Goal: Task Accomplishment & Management: Use online tool/utility

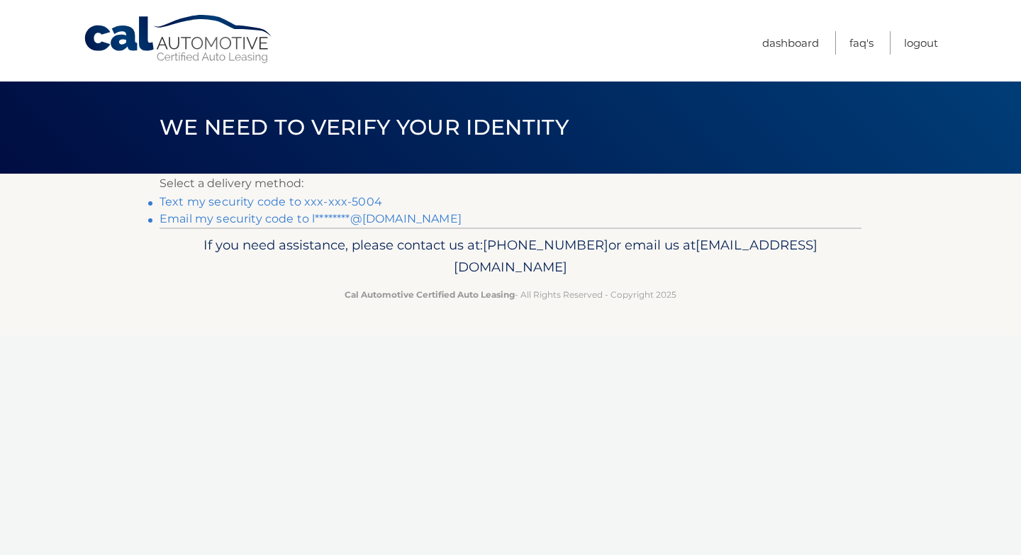
click at [242, 220] on link "Email my security code to l********@[DOMAIN_NAME]" at bounding box center [310, 218] width 302 height 13
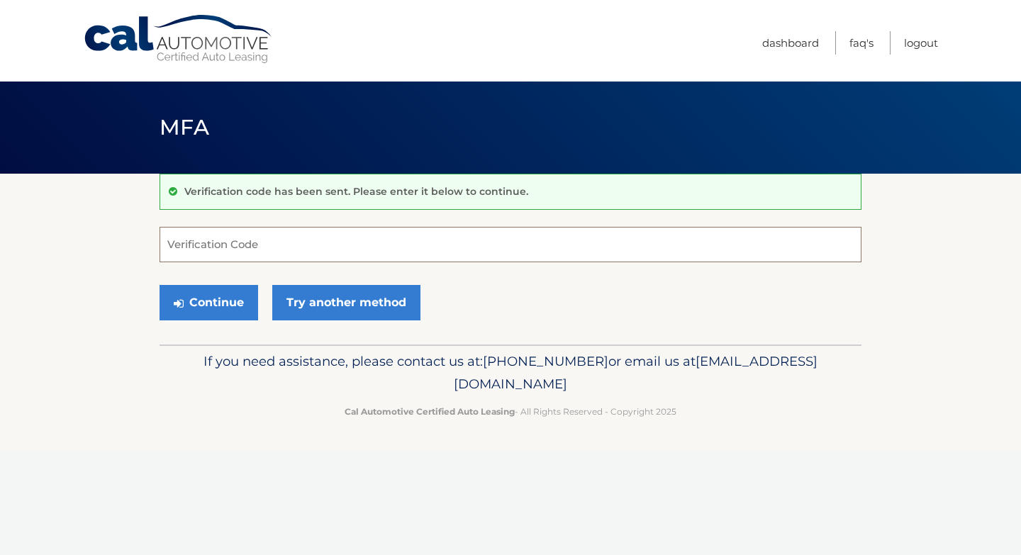
click at [291, 242] on input "Verification Code" at bounding box center [510, 244] width 702 height 35
type input "547063"
click at [221, 295] on button "Continue" at bounding box center [208, 302] width 99 height 35
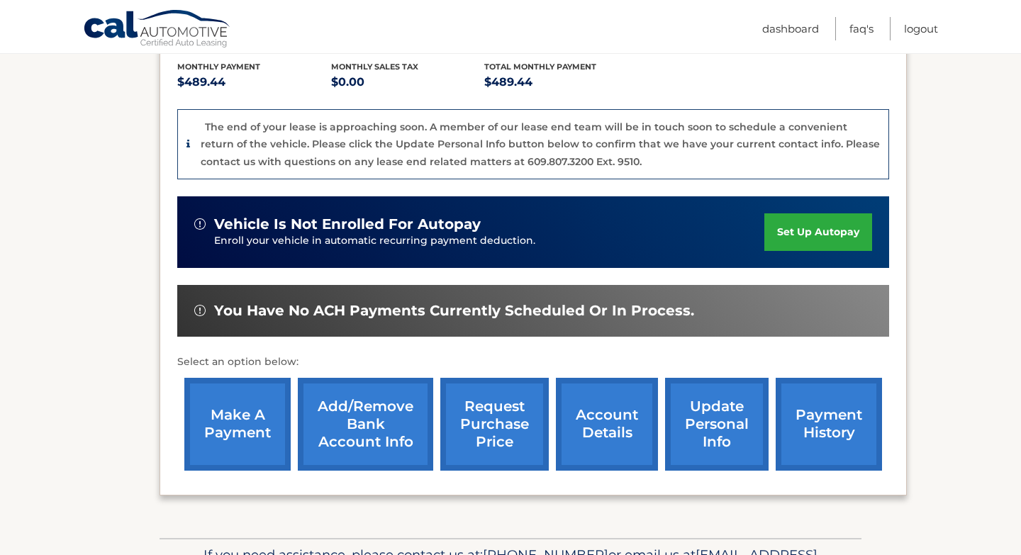
scroll to position [399, 0]
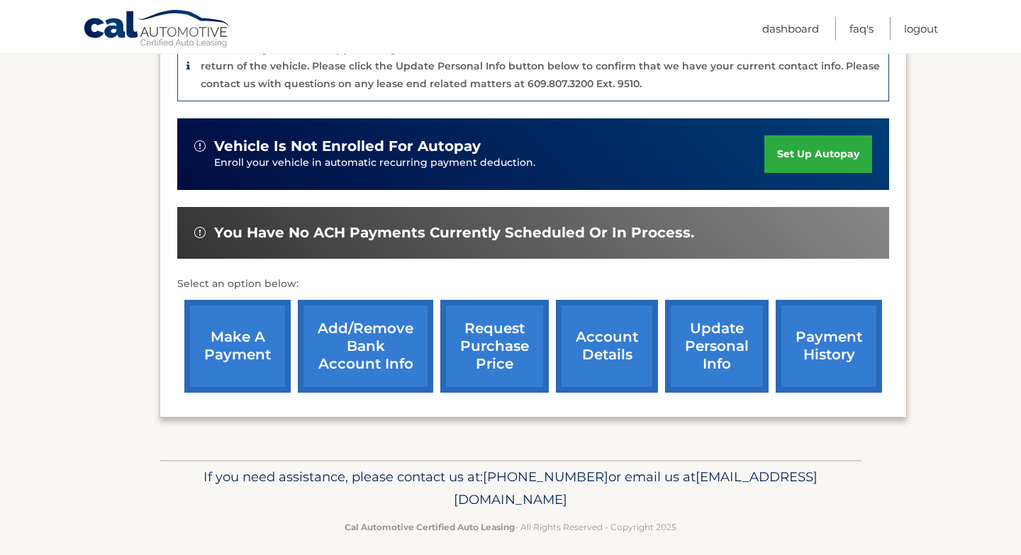
click at [232, 354] on link "make a payment" at bounding box center [237, 346] width 106 height 93
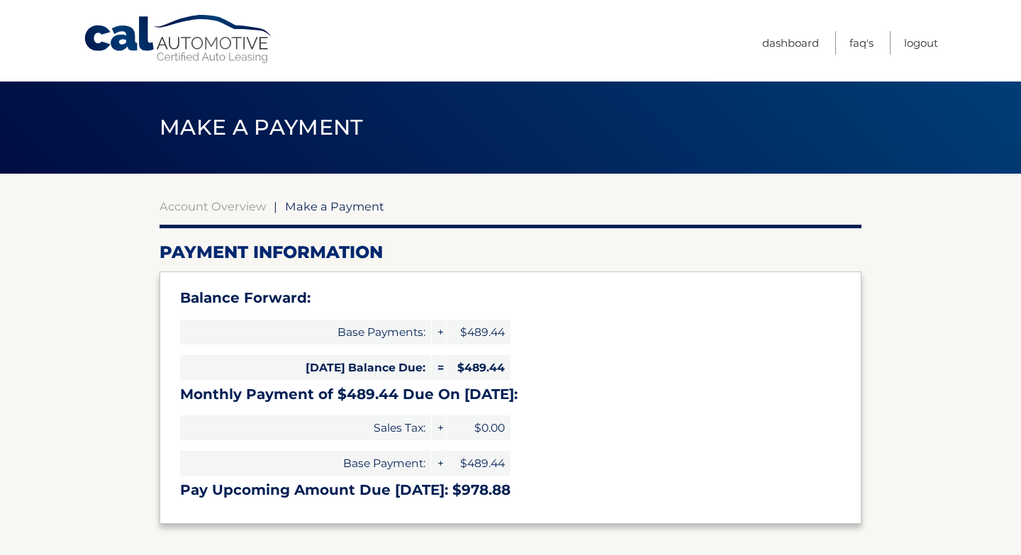
select select "OWUzY2Y0MTktMTRkMS00NGQwLWE2MzUtZmUzZWNiYWM3NjY0"
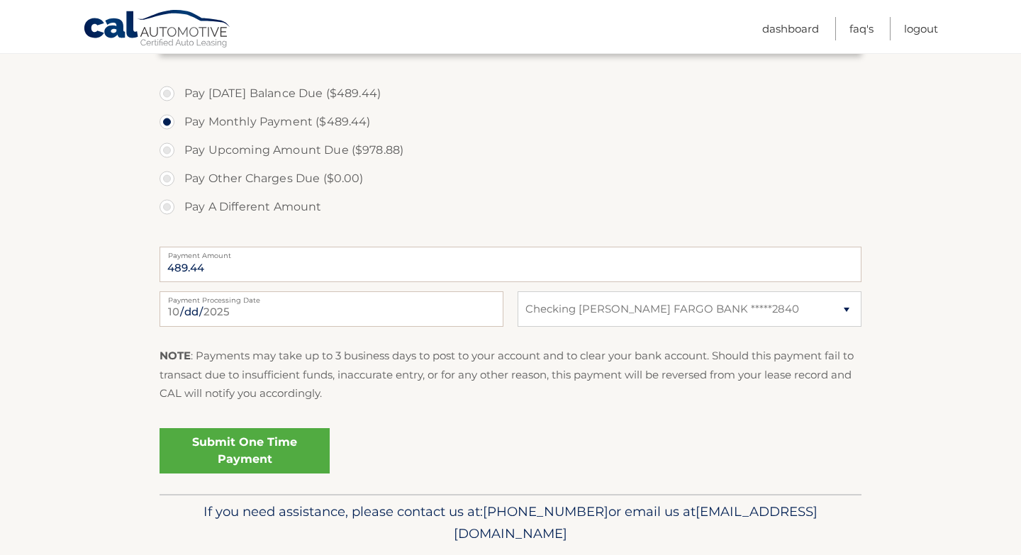
scroll to position [472, 0]
click at [269, 448] on link "Submit One Time Payment" at bounding box center [244, 449] width 170 height 45
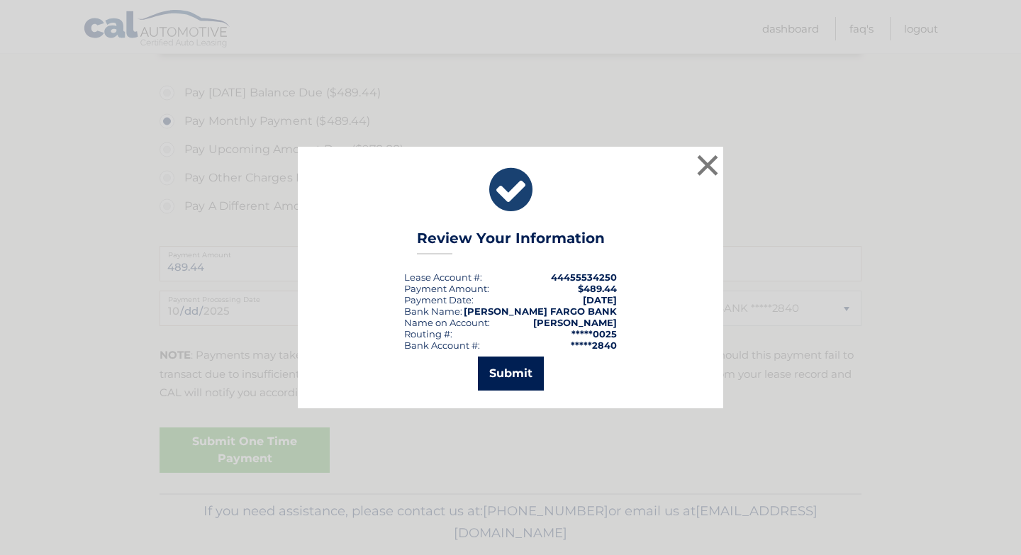
click at [515, 373] on button "Submit" at bounding box center [511, 373] width 66 height 34
